Goal: Information Seeking & Learning: Check status

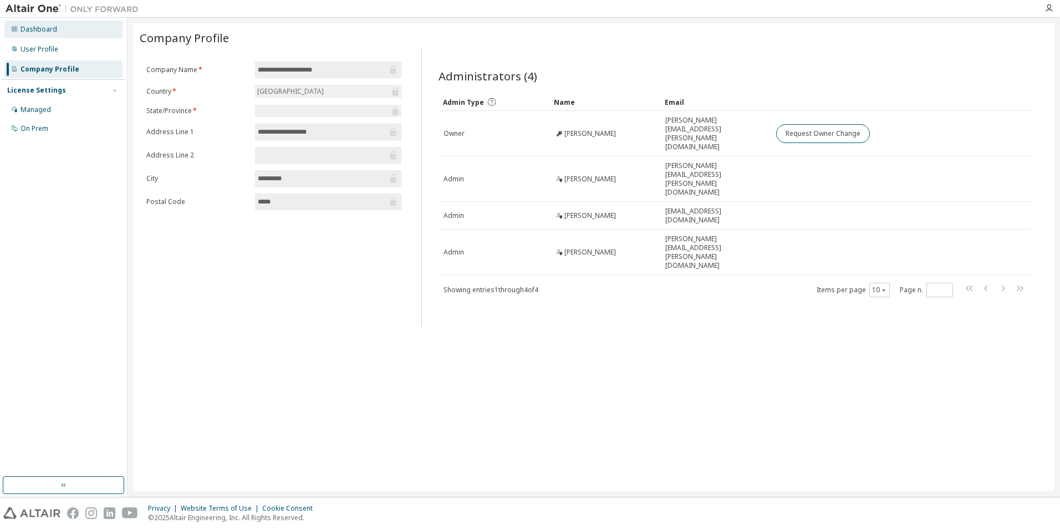
click at [52, 32] on div "Dashboard" at bounding box center [39, 29] width 37 height 9
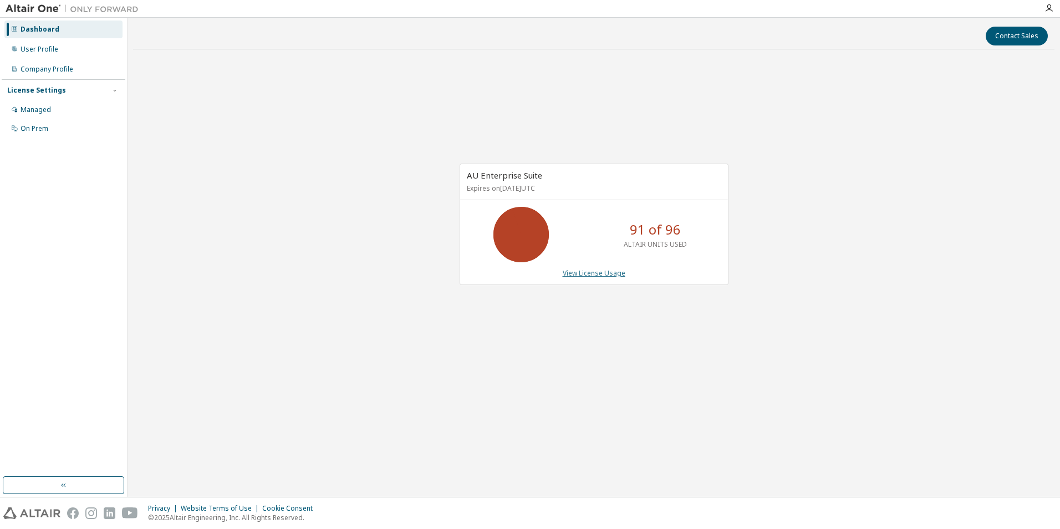
click at [585, 269] on link "View License Usage" at bounding box center [594, 272] width 63 height 9
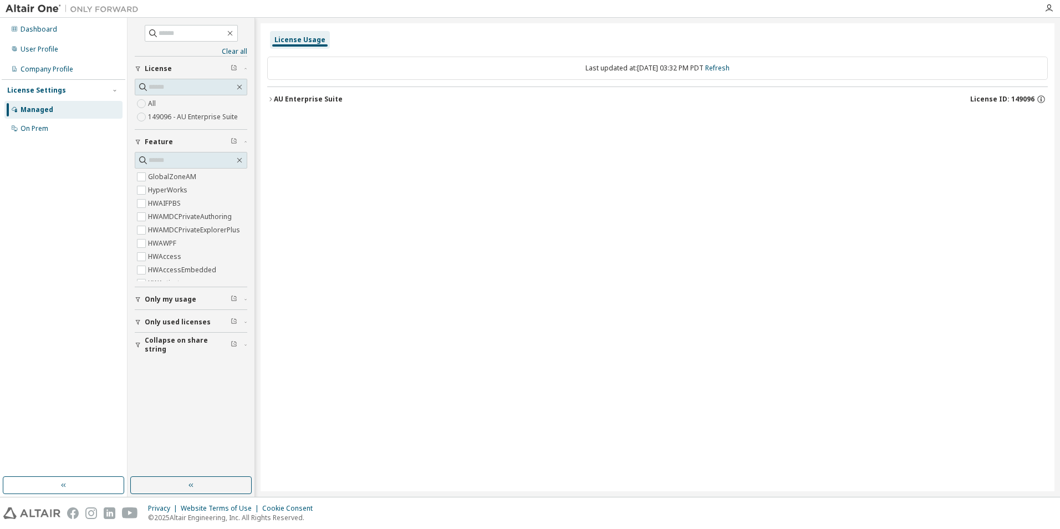
click at [294, 100] on div "AU Enterprise Suite" at bounding box center [308, 99] width 69 height 9
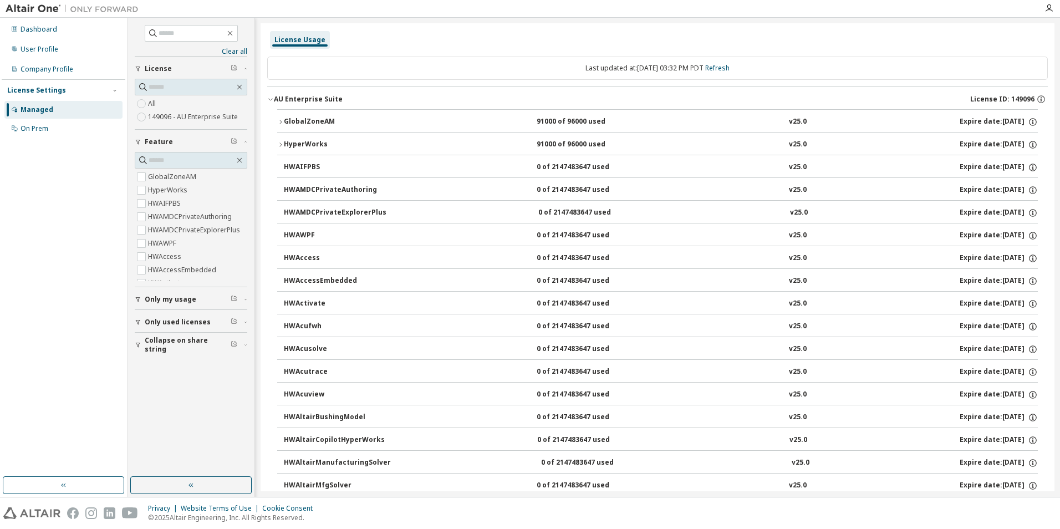
click at [274, 100] on div "AU Enterprise Suite" at bounding box center [308, 99] width 69 height 9
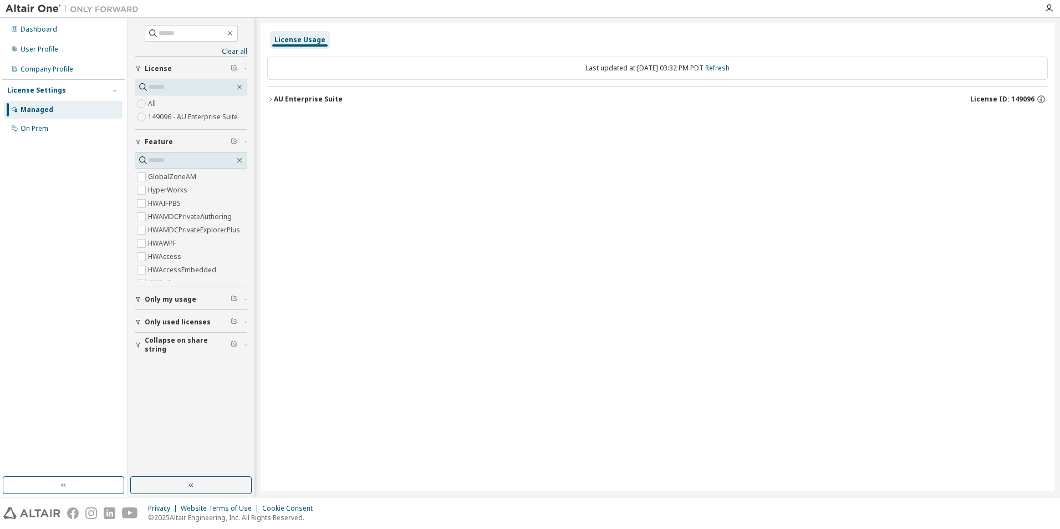
click at [807, 222] on div "License Usage Last updated at: Tue 2025-09-09 03:32 PM PDT Refresh AU Enterpris…" at bounding box center [657, 257] width 794 height 468
click at [187, 306] on button "Only my usage" at bounding box center [191, 299] width 113 height 24
click at [287, 102] on div "AU Enterprise Suite" at bounding box center [308, 99] width 69 height 9
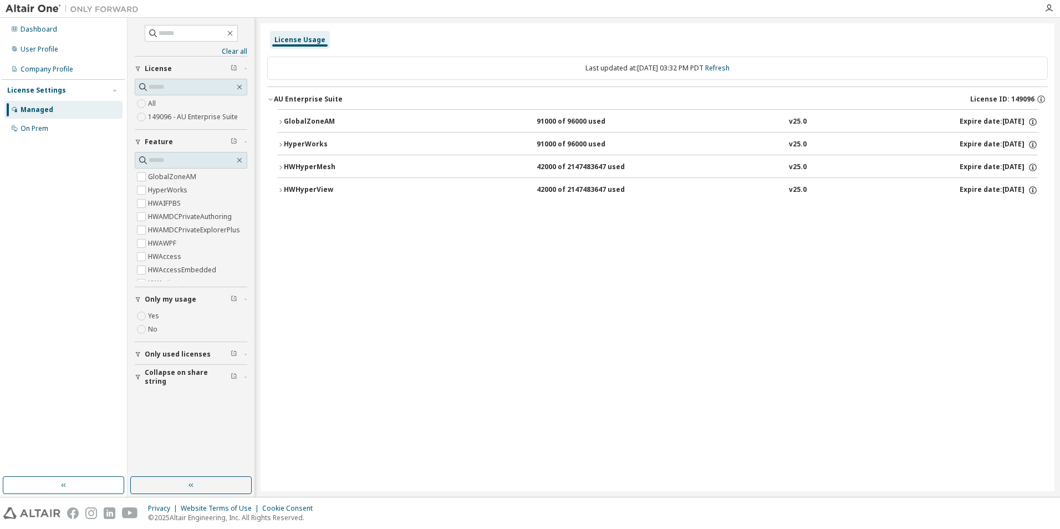
click at [278, 137] on button "HyperWorks 91000 of 96000 used v25.0 Expire date: 2025-11-30" at bounding box center [657, 144] width 760 height 24
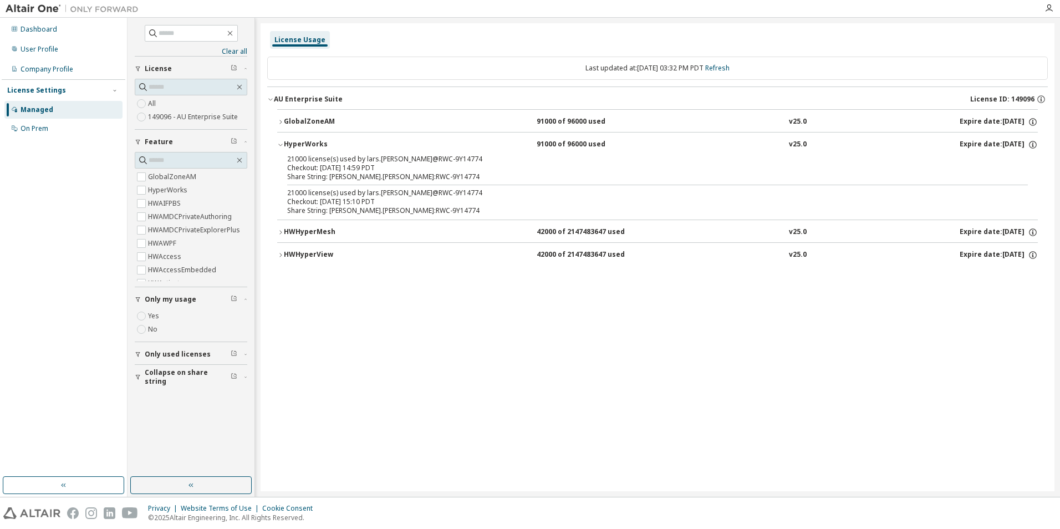
click at [278, 121] on icon "button" at bounding box center [280, 122] width 7 height 7
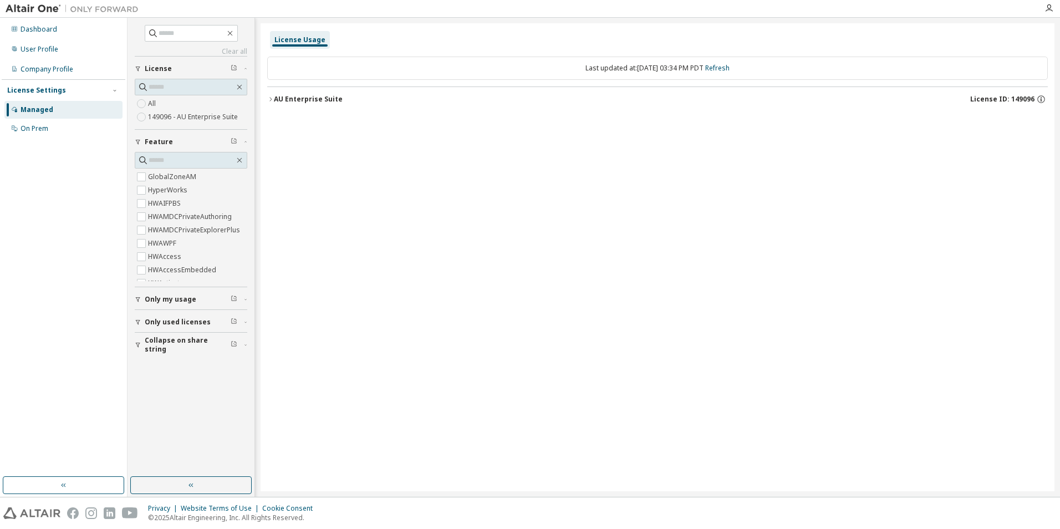
click at [186, 303] on span "Only my usage" at bounding box center [171, 299] width 52 height 9
click at [152, 318] on label "Yes" at bounding box center [154, 315] width 13 height 13
click at [311, 95] on div "AU Enterprise Suite" at bounding box center [308, 99] width 69 height 9
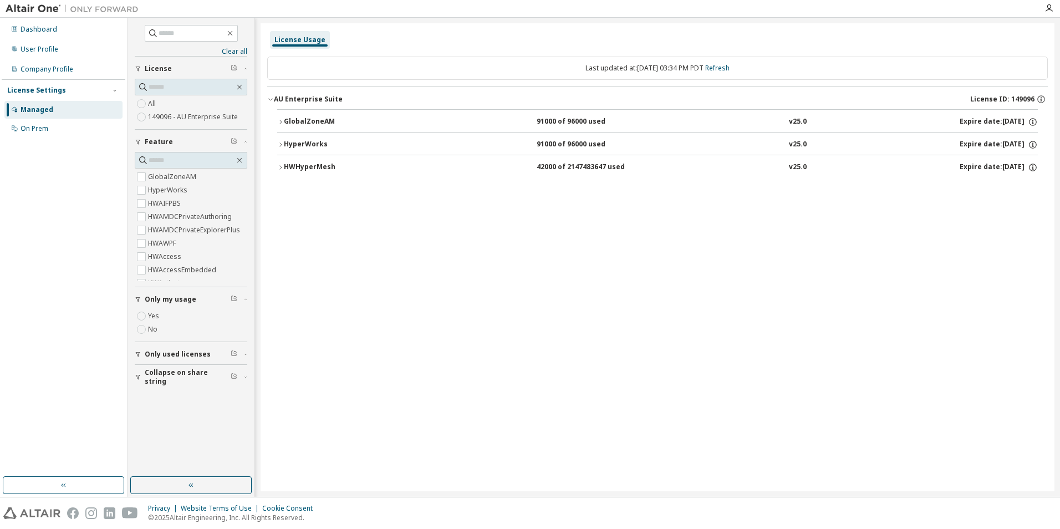
click at [333, 150] on button "HyperWorks 91000 of 96000 used v25.0 Expire date: [DATE]" at bounding box center [657, 144] width 760 height 24
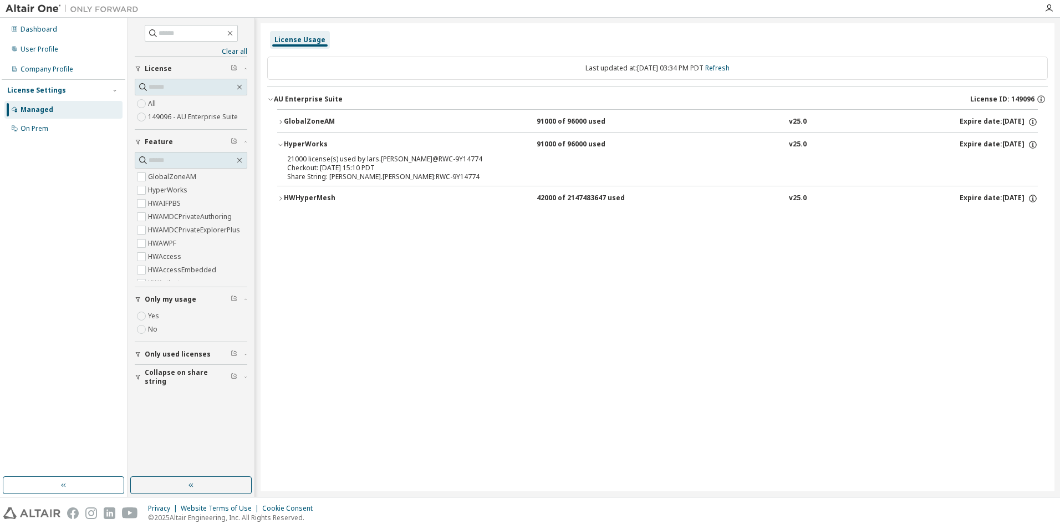
click at [316, 126] on div "GlobalZoneAM" at bounding box center [334, 122] width 100 height 10
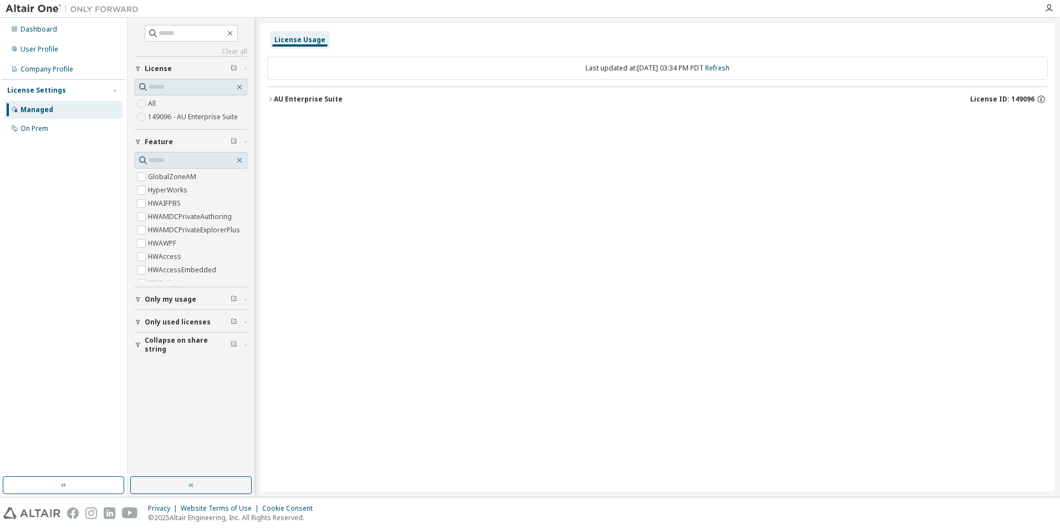
click at [169, 297] on span "Only my usage" at bounding box center [171, 299] width 52 height 9
click at [154, 319] on label "Yes" at bounding box center [154, 315] width 13 height 13
click at [287, 99] on div "AU Enterprise Suite" at bounding box center [308, 99] width 69 height 9
click at [172, 116] on label "149096 - AU Enterprise Suite" at bounding box center [194, 116] width 92 height 13
click at [285, 97] on div "AU Enterprise Suite" at bounding box center [308, 99] width 69 height 9
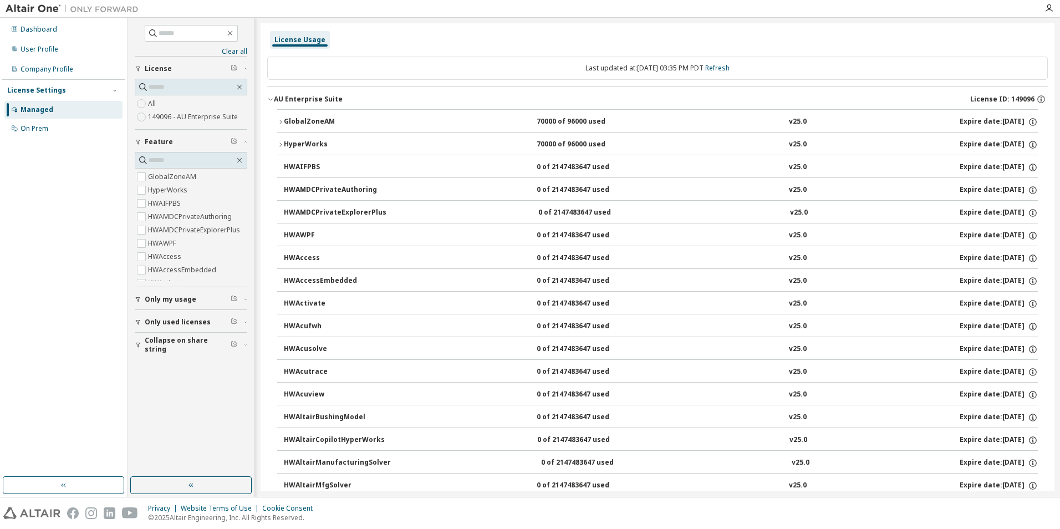
click at [299, 145] on div "HyperWorks" at bounding box center [334, 145] width 100 height 10
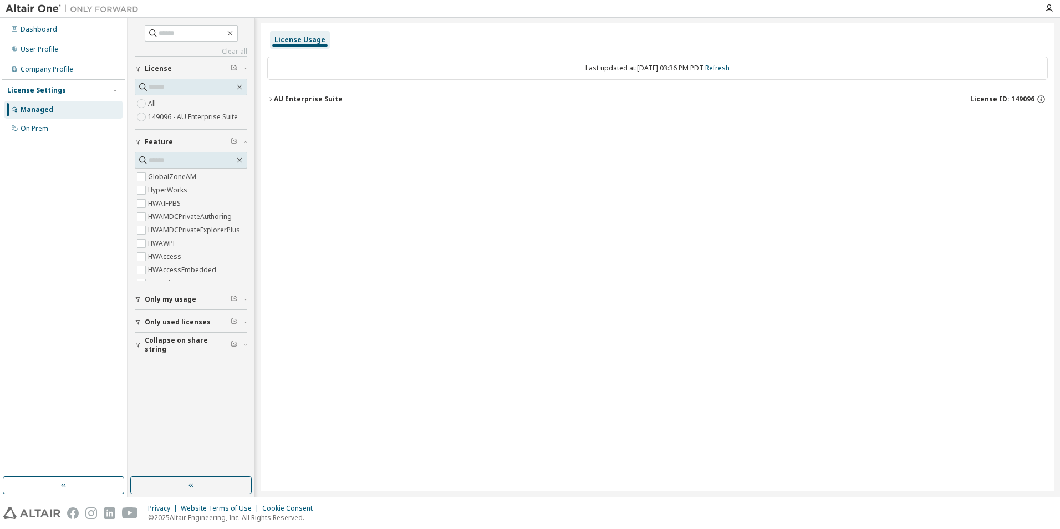
click at [203, 119] on label "149096 - AU Enterprise Suite" at bounding box center [194, 116] width 92 height 13
click at [277, 96] on div "AU Enterprise Suite" at bounding box center [308, 99] width 69 height 9
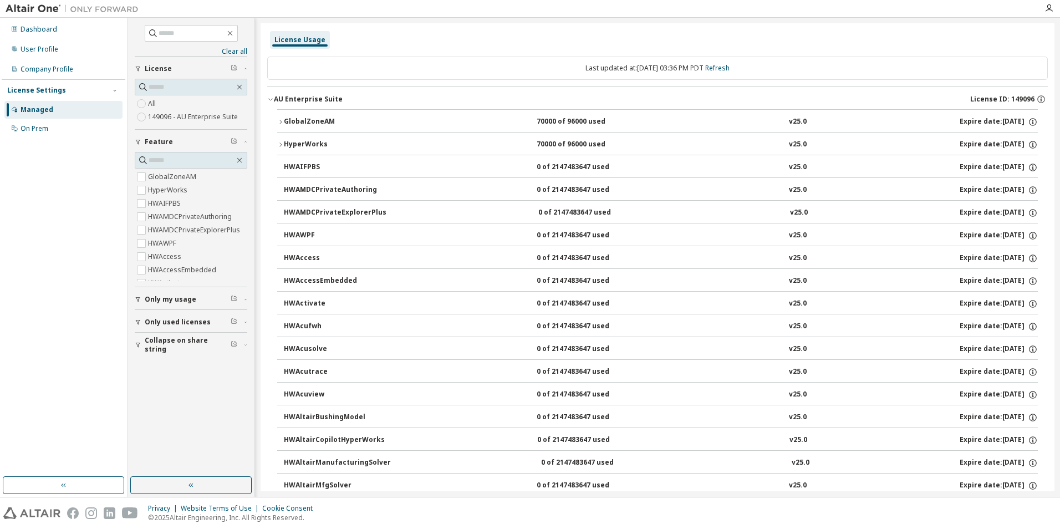
click at [292, 148] on div "HyperWorks" at bounding box center [334, 145] width 100 height 10
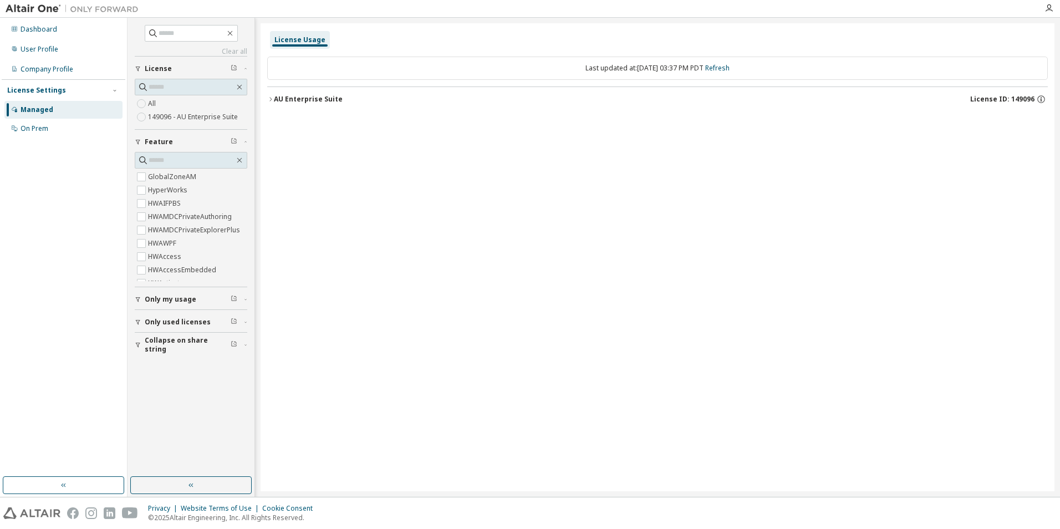
click at [270, 101] on icon "button" at bounding box center [270, 99] width 7 height 7
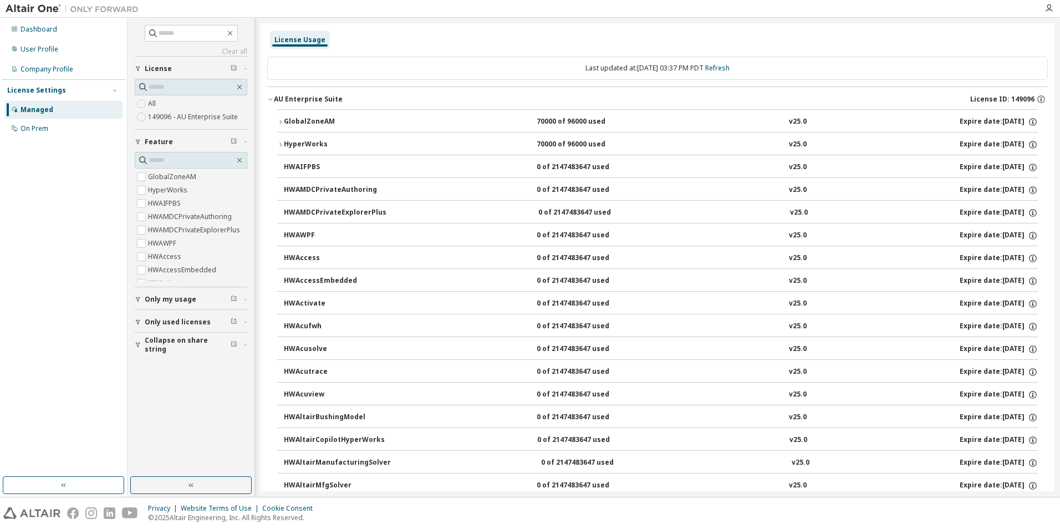
click at [280, 146] on icon "button" at bounding box center [280, 144] width 2 height 4
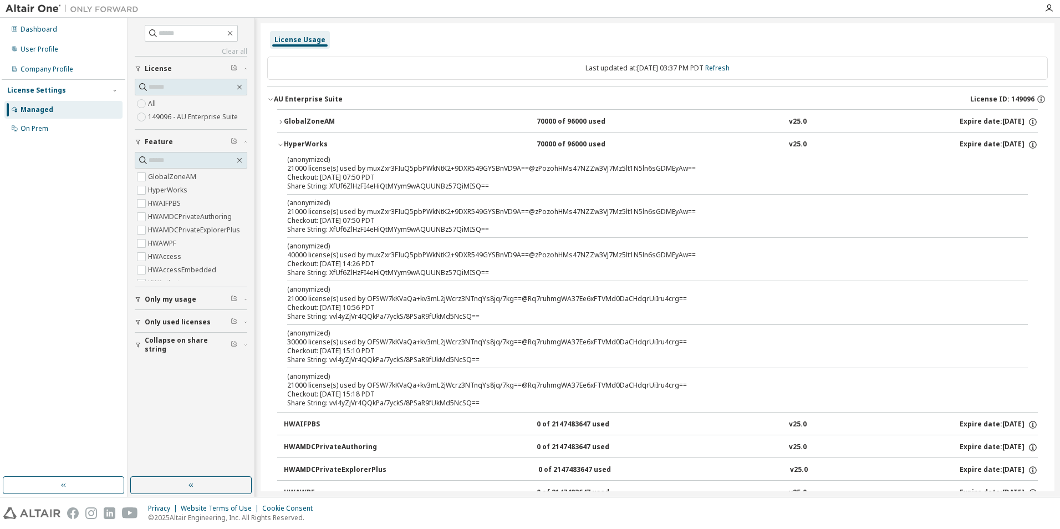
click at [619, 293] on p "(anonymized)" at bounding box center [644, 288] width 714 height 9
drag, startPoint x: 566, startPoint y: 209, endPoint x: 401, endPoint y: 166, distance: 170.7
click at [567, 209] on div "(anonymized) 21000 license(s) used by muxZxr3FIuQ5pbPWkNtK2+9DXR549GYSBnVD9A==@…" at bounding box center [644, 207] width 714 height 18
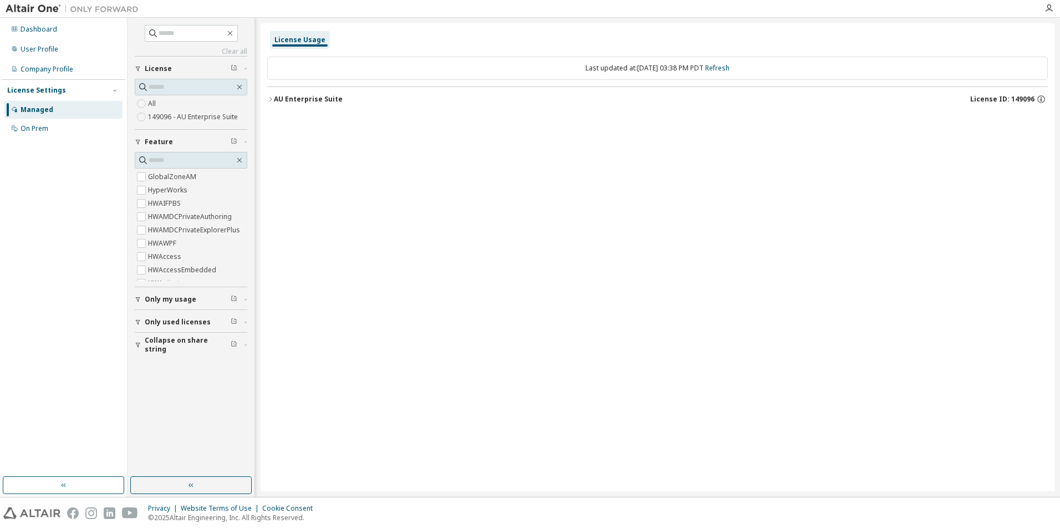
click at [191, 119] on label "149096 - AU Enterprise Suite" at bounding box center [194, 116] width 92 height 13
click at [305, 95] on div "AU Enterprise Suite" at bounding box center [308, 99] width 69 height 9
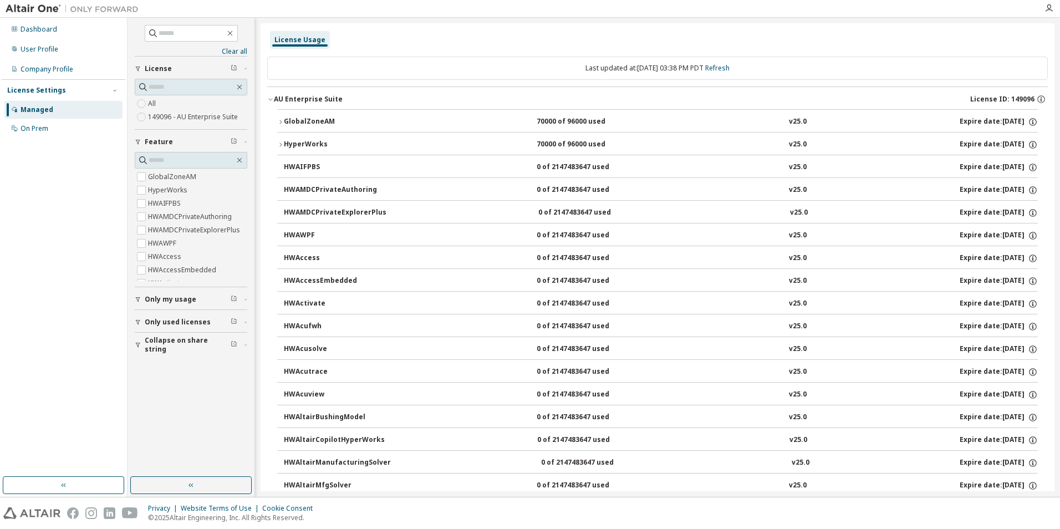
click at [278, 140] on button "HyperWorks 70000 of 96000 used v25.0 Expire date: 2025-11-30" at bounding box center [657, 144] width 760 height 24
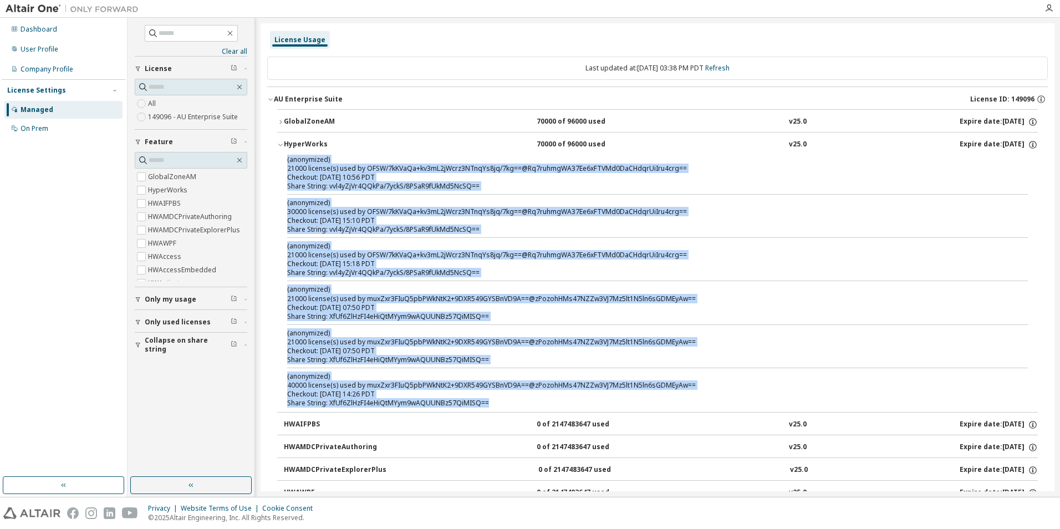
drag, startPoint x: 287, startPoint y: 161, endPoint x: 533, endPoint y: 405, distance: 345.7
click at [533, 405] on div "(anonymized) 21000 license(s) used by OFSW/7kKVaQa+kv3mL2jWcrz3NTnqYs8jq/7kg==@…" at bounding box center [657, 283] width 760 height 257
click at [433, 385] on div "(anonymized) 40000 license(s) used by muxZxr3FIuQ5pbPWkNtK2+9DXR549GYSBnVD9A==@…" at bounding box center [644, 380] width 714 height 18
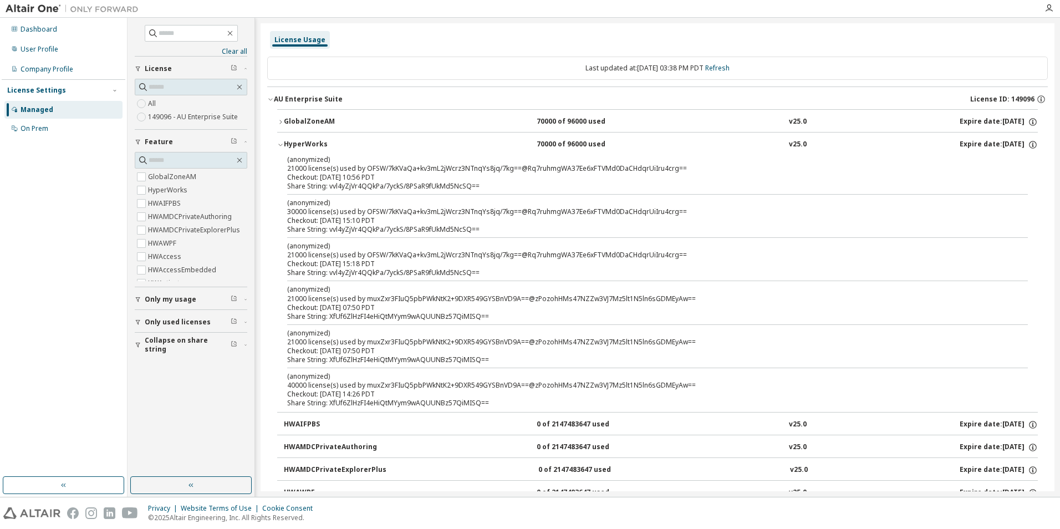
click at [447, 390] on div "Checkout: 2025-09-09 14:26 PDT" at bounding box center [644, 394] width 714 height 9
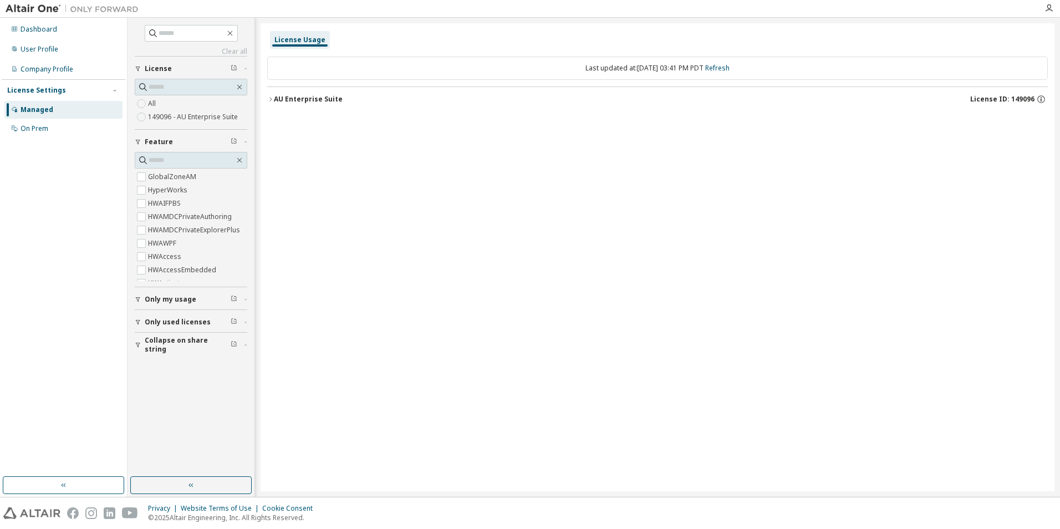
click at [310, 105] on button "AU Enterprise Suite License ID: 149096" at bounding box center [657, 99] width 780 height 24
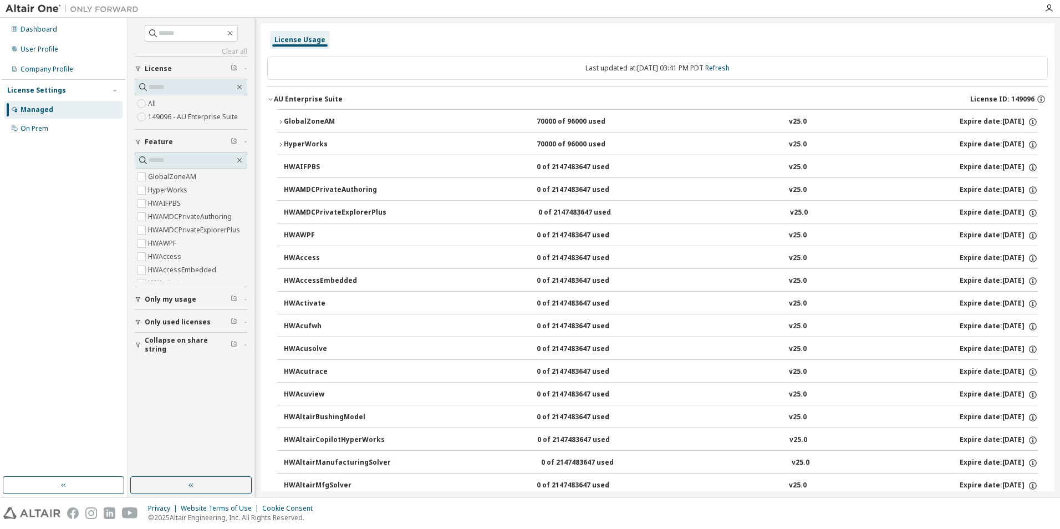
click at [293, 142] on div "HyperWorks" at bounding box center [334, 145] width 100 height 10
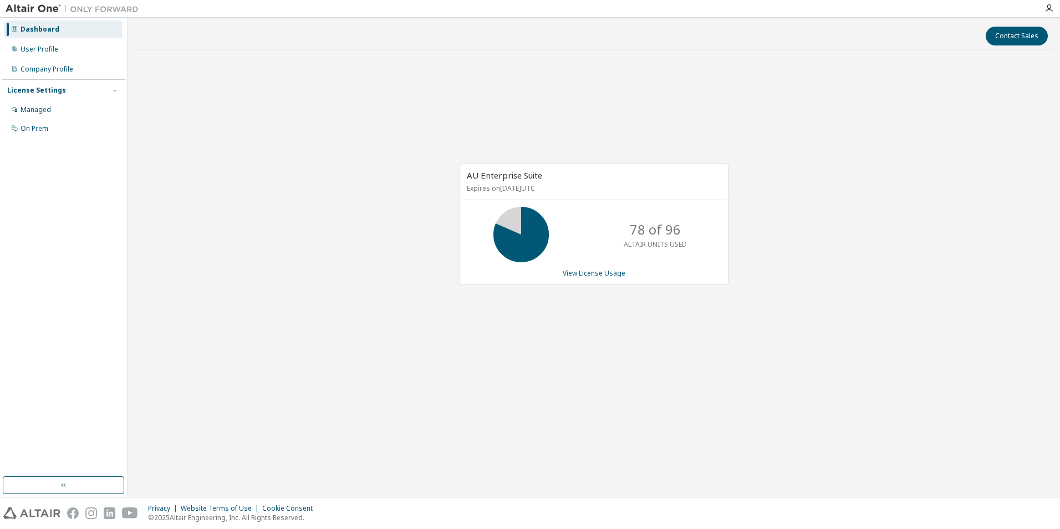
click at [1006, 193] on div "AU Enterprise Suite Expires on [DATE] UTC 78 of 96 ALTAIR UNITS USED View Licen…" at bounding box center [593, 230] width 921 height 344
click at [769, 191] on div "AU Enterprise Suite Expires on [DATE] UTC 78 of 96 ALTAIR UNITS USED View Licen…" at bounding box center [593, 230] width 921 height 344
click at [607, 281] on div "AU Enterprise Suite Expires on [DATE] UTC 78 of 96 ALTAIR UNITS USED View Licen…" at bounding box center [593, 223] width 269 height 121
click at [610, 273] on link "View License Usage" at bounding box center [594, 272] width 63 height 9
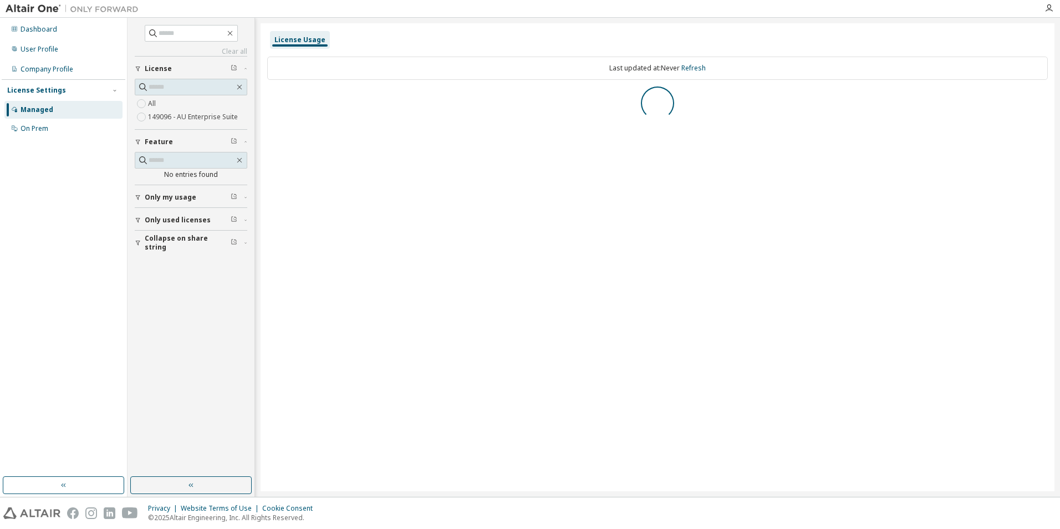
click at [187, 119] on label "149096 - AU Enterprise Suite" at bounding box center [194, 116] width 92 height 13
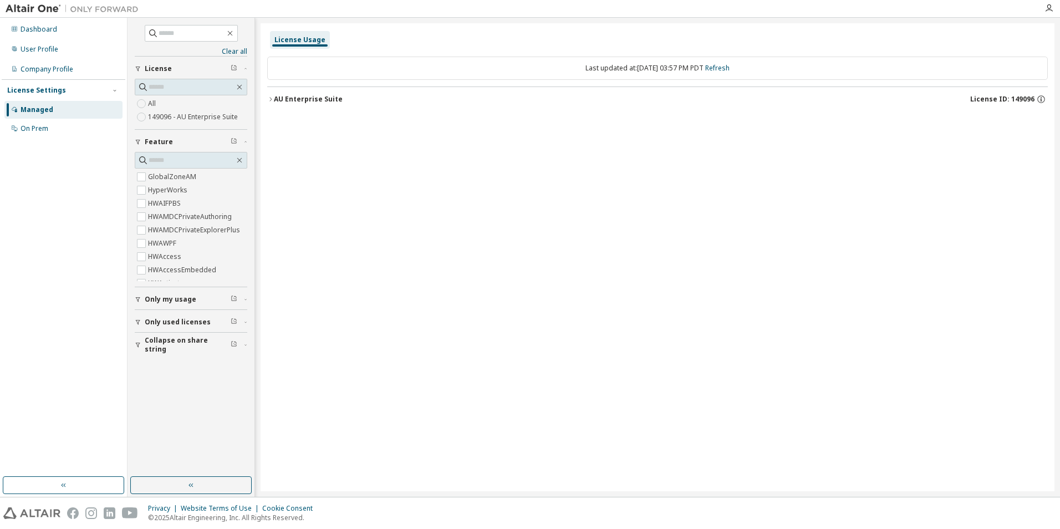
click at [294, 97] on div "AU Enterprise Suite" at bounding box center [308, 99] width 69 height 9
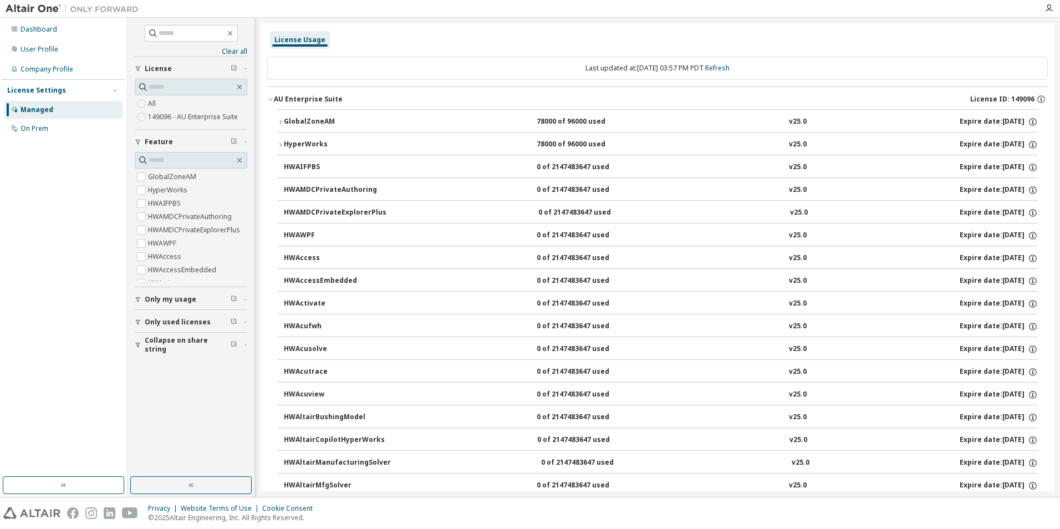
click at [285, 138] on button "HyperWorks 78000 of 96000 used v25.0 Expire date: [DATE]" at bounding box center [657, 144] width 760 height 24
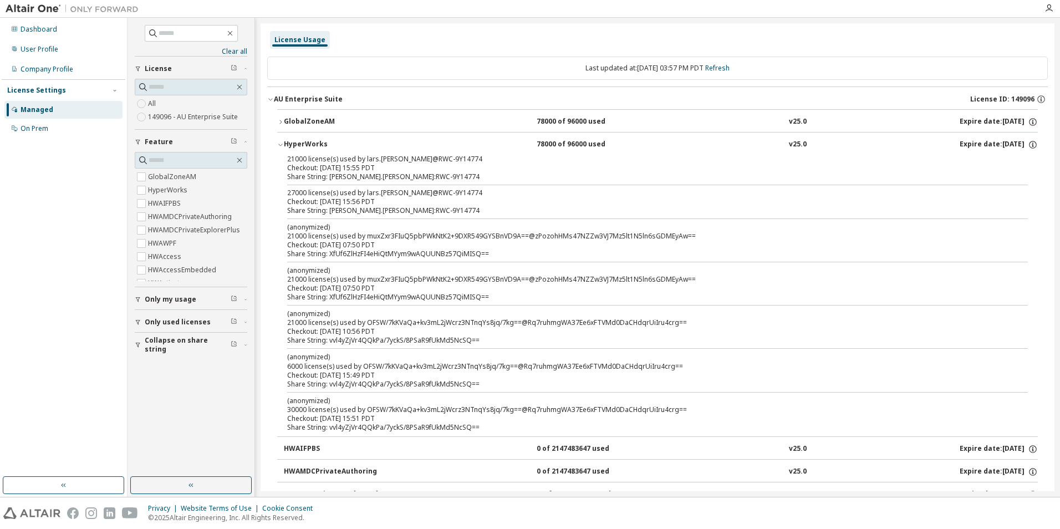
click at [338, 242] on div "Checkout: [DATE] 07:50 PDT" at bounding box center [644, 245] width 714 height 9
click at [356, 282] on div "(anonymized) 21000 license(s) used by muxZxr3FIuQ5pbPWkNtK2+9DXR549GYSBnVD9A==@…" at bounding box center [644, 274] width 714 height 18
click at [340, 325] on div "(anonymized) 21000 license(s) used by OFSW/7kKVaQa+kv3mL2jWcrz3NTnqYs8jq/7kg==@…" at bounding box center [644, 318] width 714 height 18
